Goal: Transaction & Acquisition: Purchase product/service

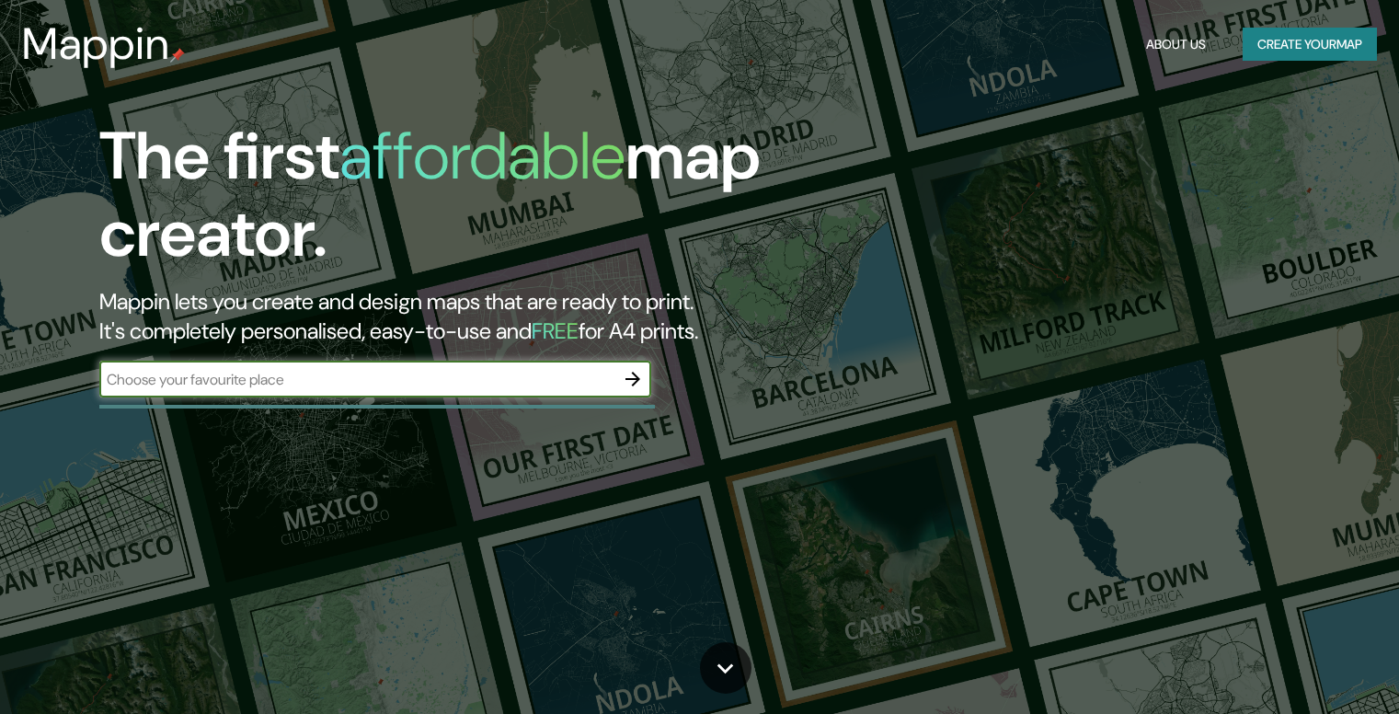
click at [1302, 40] on button "Create your map" at bounding box center [1310, 45] width 134 height 34
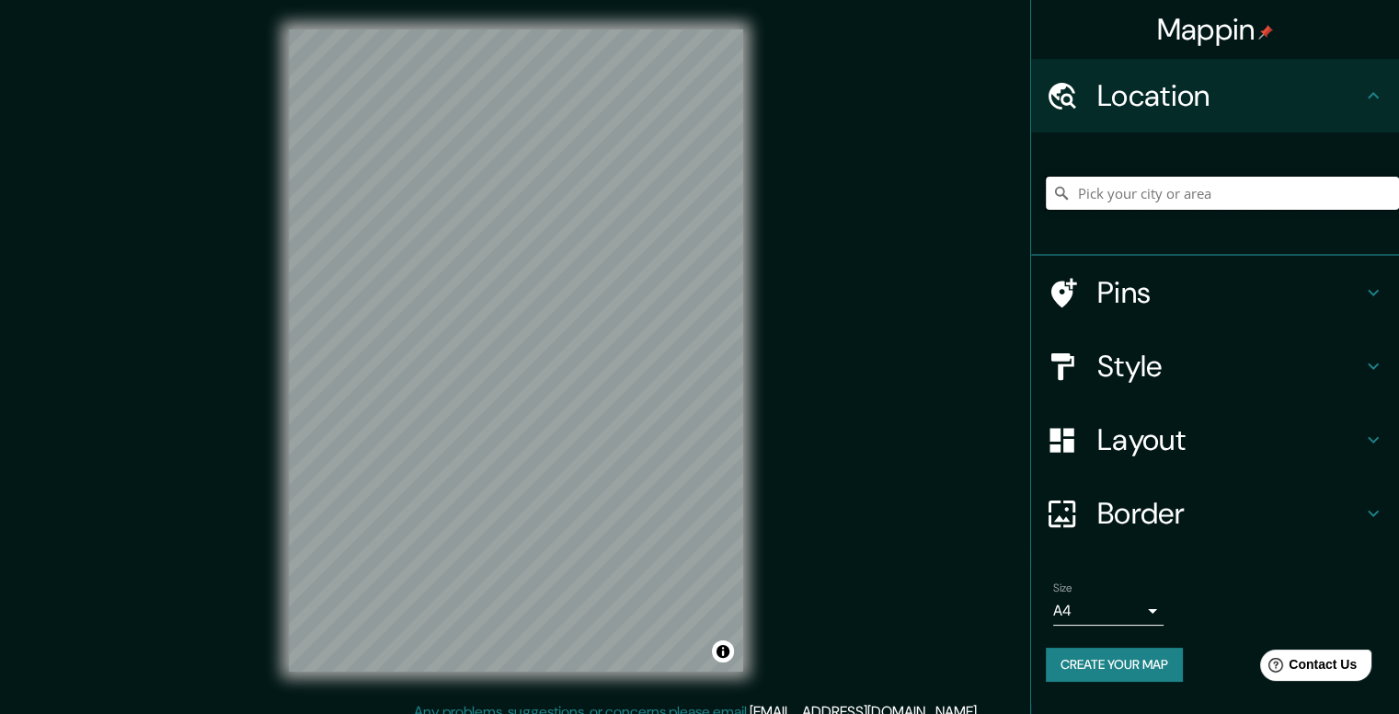
click at [1094, 191] on input "Pick your city or area" at bounding box center [1222, 193] width 353 height 33
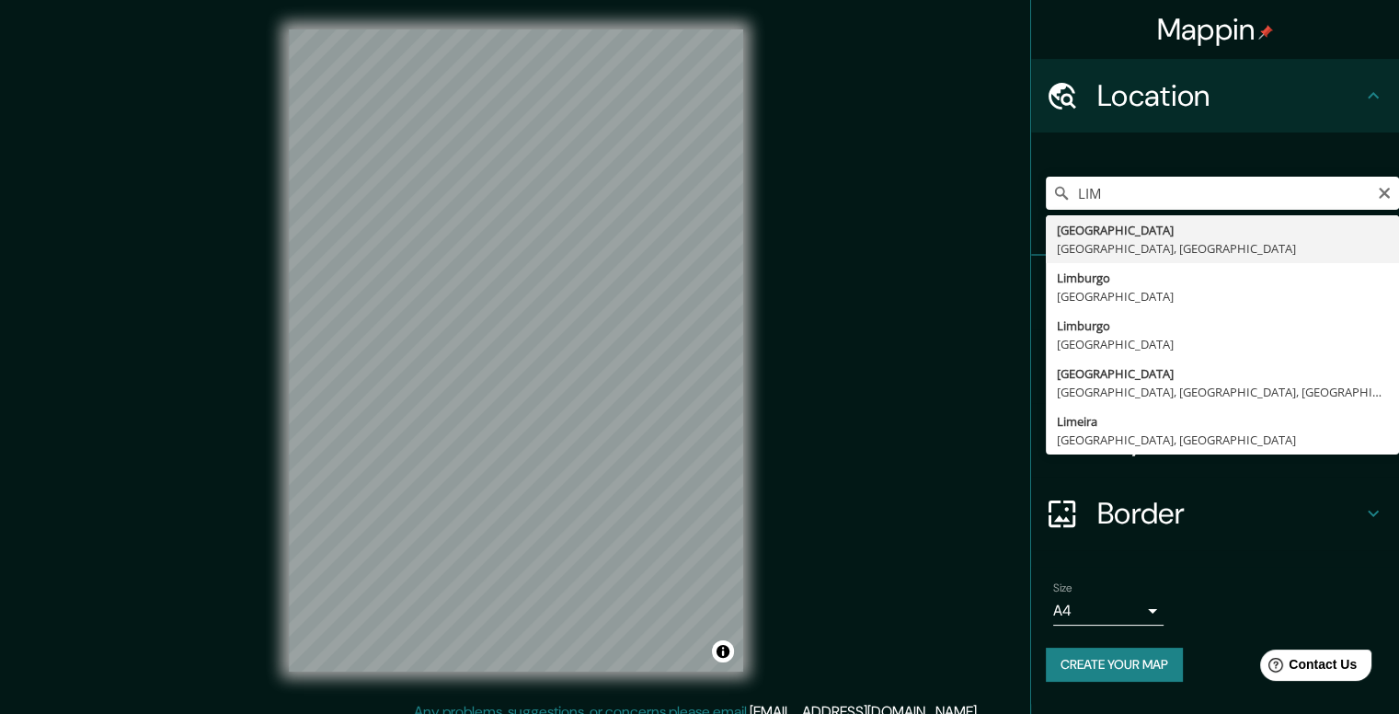
type input "[GEOGRAPHIC_DATA], [GEOGRAPHIC_DATA], [GEOGRAPHIC_DATA]"
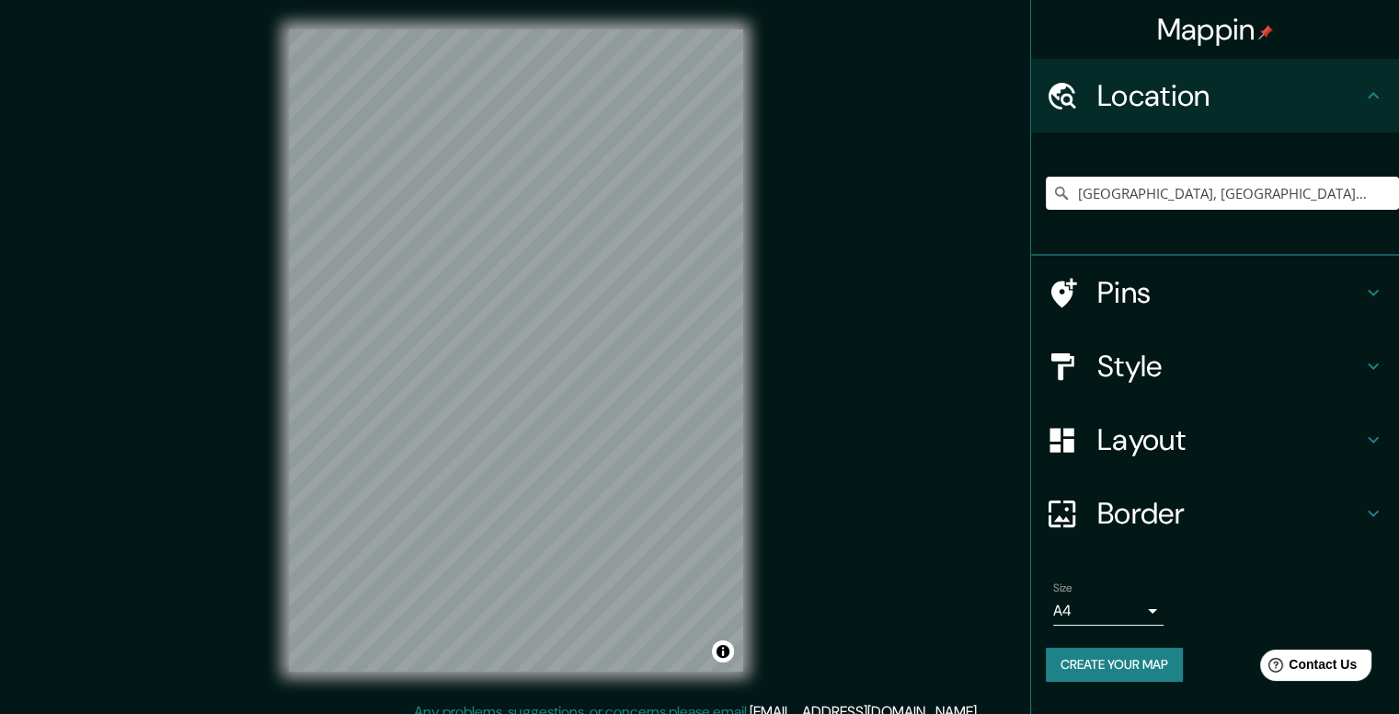
click at [1151, 370] on h4 "Style" at bounding box center [1229, 366] width 265 height 37
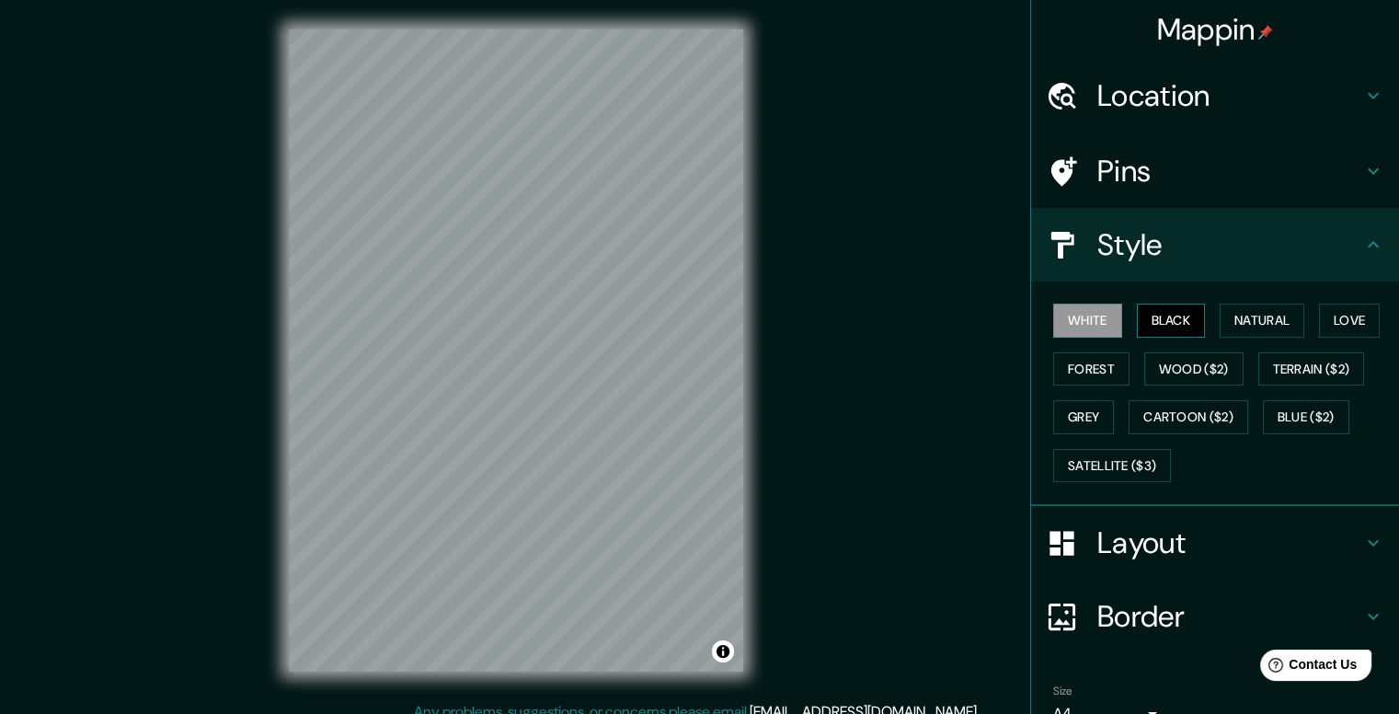
click at [1177, 314] on button "Black" at bounding box center [1171, 321] width 69 height 34
click at [1232, 316] on button "Natural" at bounding box center [1262, 321] width 85 height 34
click at [1189, 321] on button "Black" at bounding box center [1171, 321] width 69 height 34
click at [1255, 312] on button "Natural" at bounding box center [1262, 321] width 85 height 34
click at [1148, 189] on div "Pins" at bounding box center [1215, 171] width 368 height 74
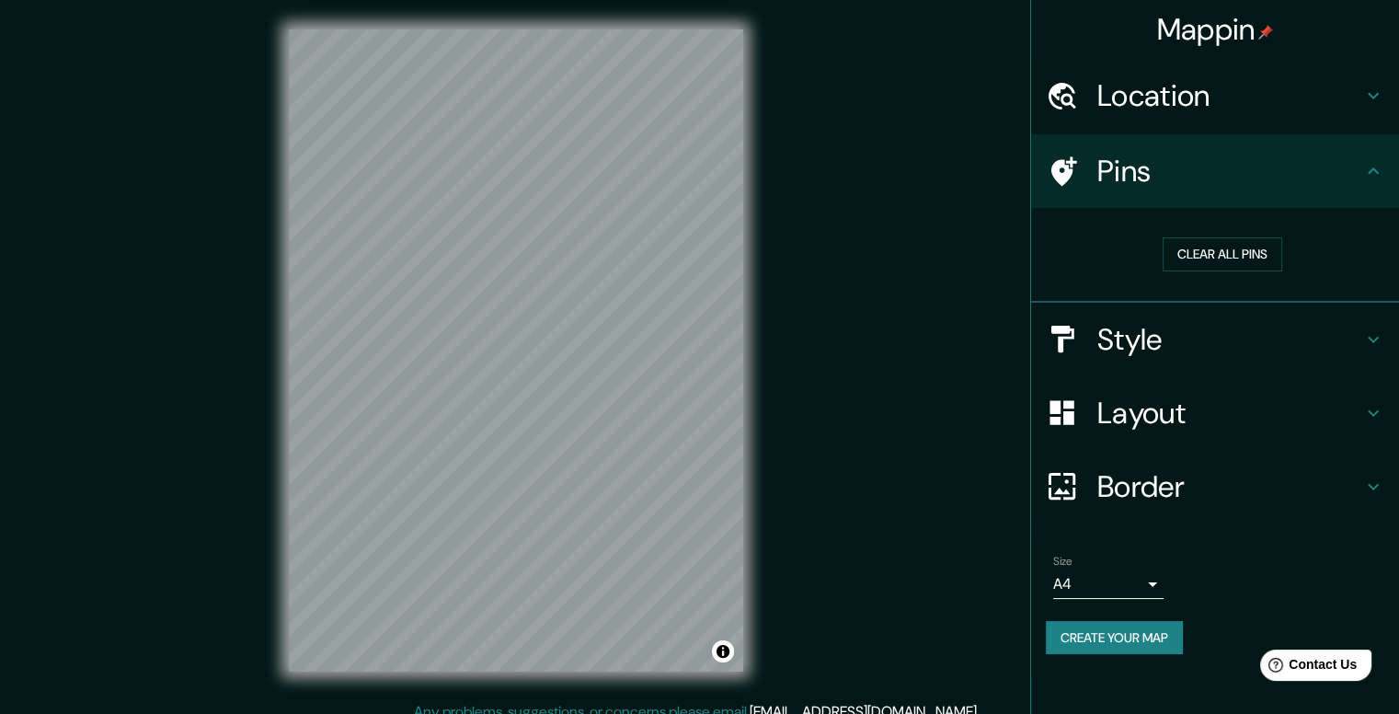
drag, startPoint x: 1186, startPoint y: 184, endPoint x: 1180, endPoint y: 199, distance: 16.1
click at [1189, 181] on h4 "Pins" at bounding box center [1229, 171] width 265 height 37
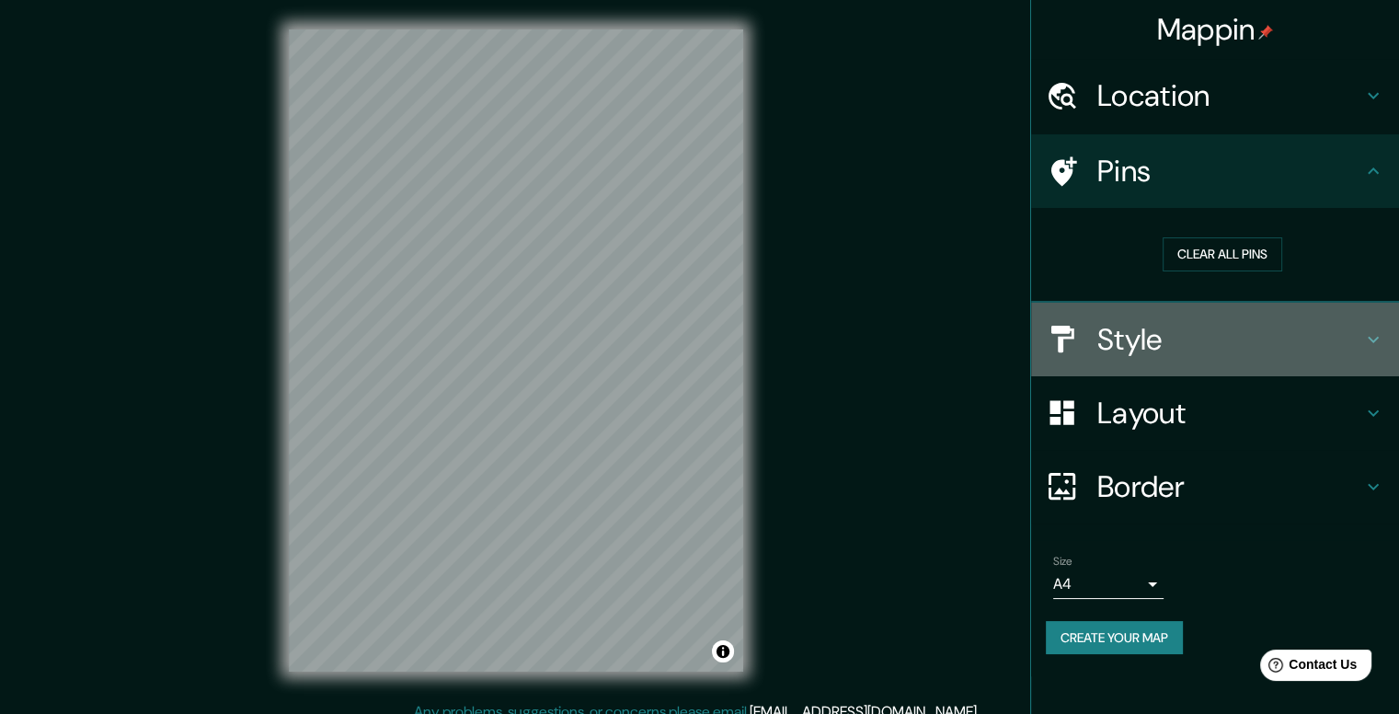
click at [1213, 328] on h4 "Style" at bounding box center [1229, 339] width 265 height 37
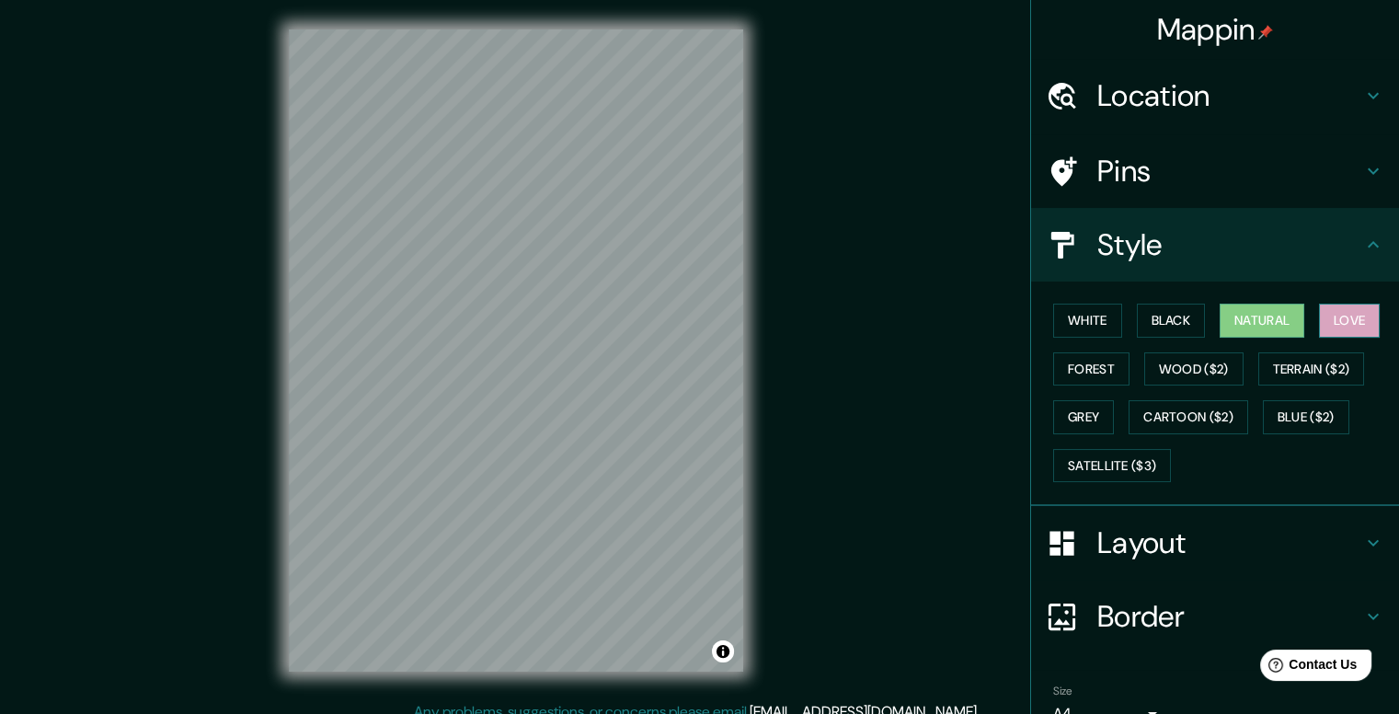
click at [1361, 317] on button "Love" at bounding box center [1349, 321] width 61 height 34
click at [1081, 361] on button "Forest" at bounding box center [1091, 369] width 76 height 34
